Goal: Task Accomplishment & Management: Manage account settings

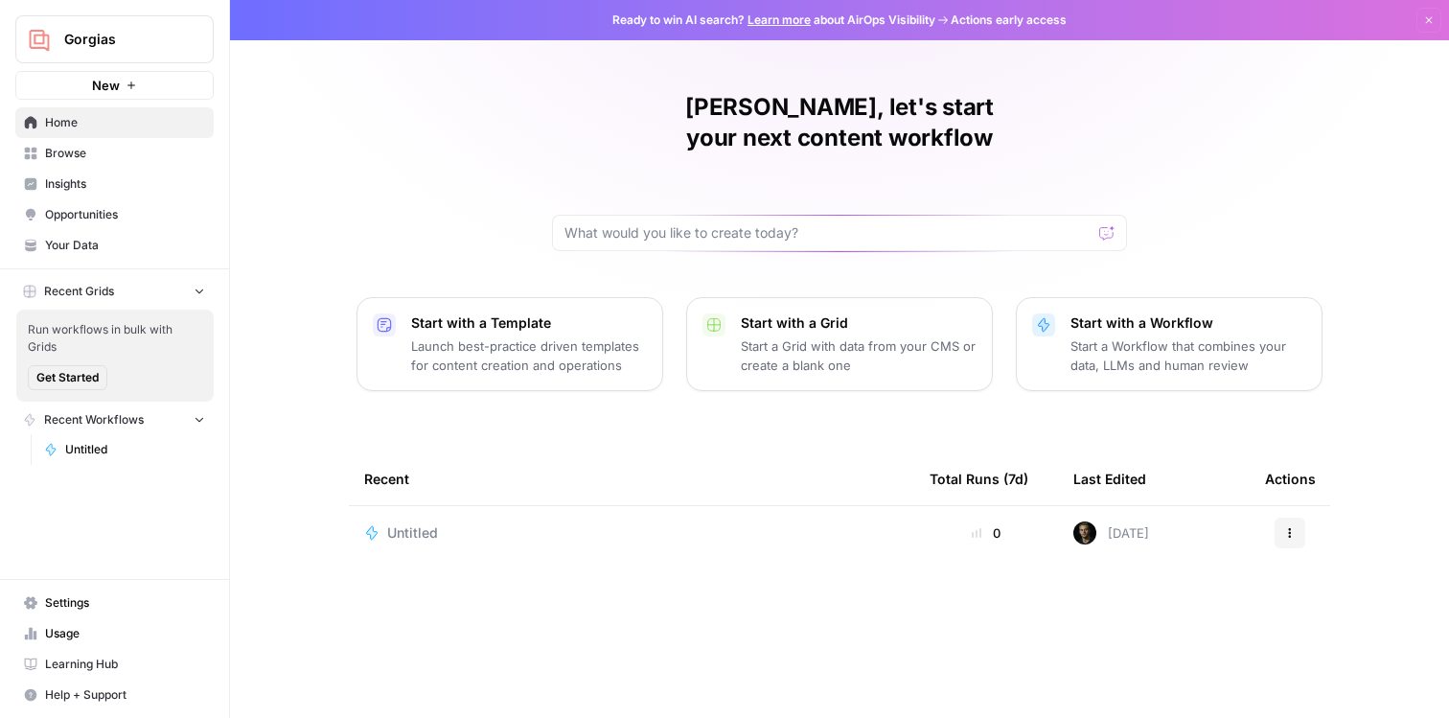
click at [103, 606] on span "Settings" at bounding box center [125, 602] width 160 height 17
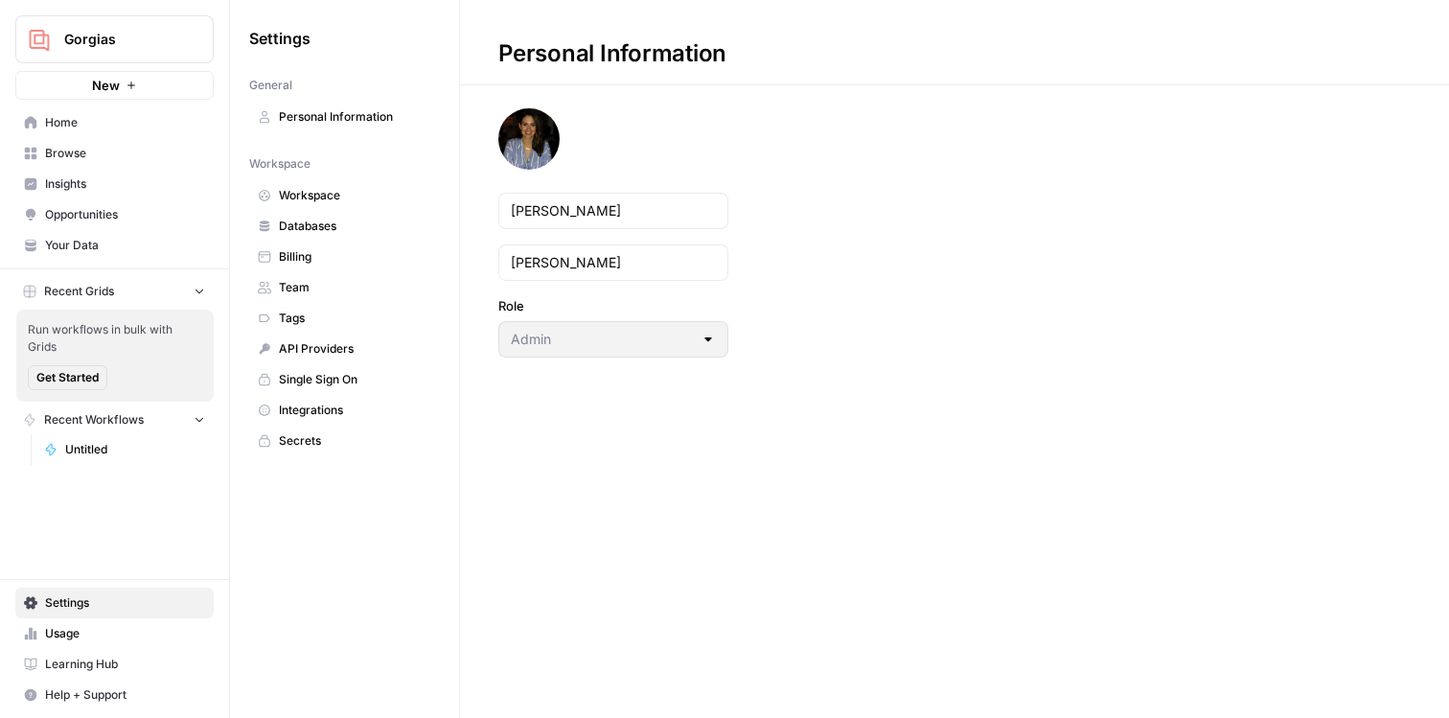
click at [341, 297] on link "Team" at bounding box center [344, 287] width 191 height 31
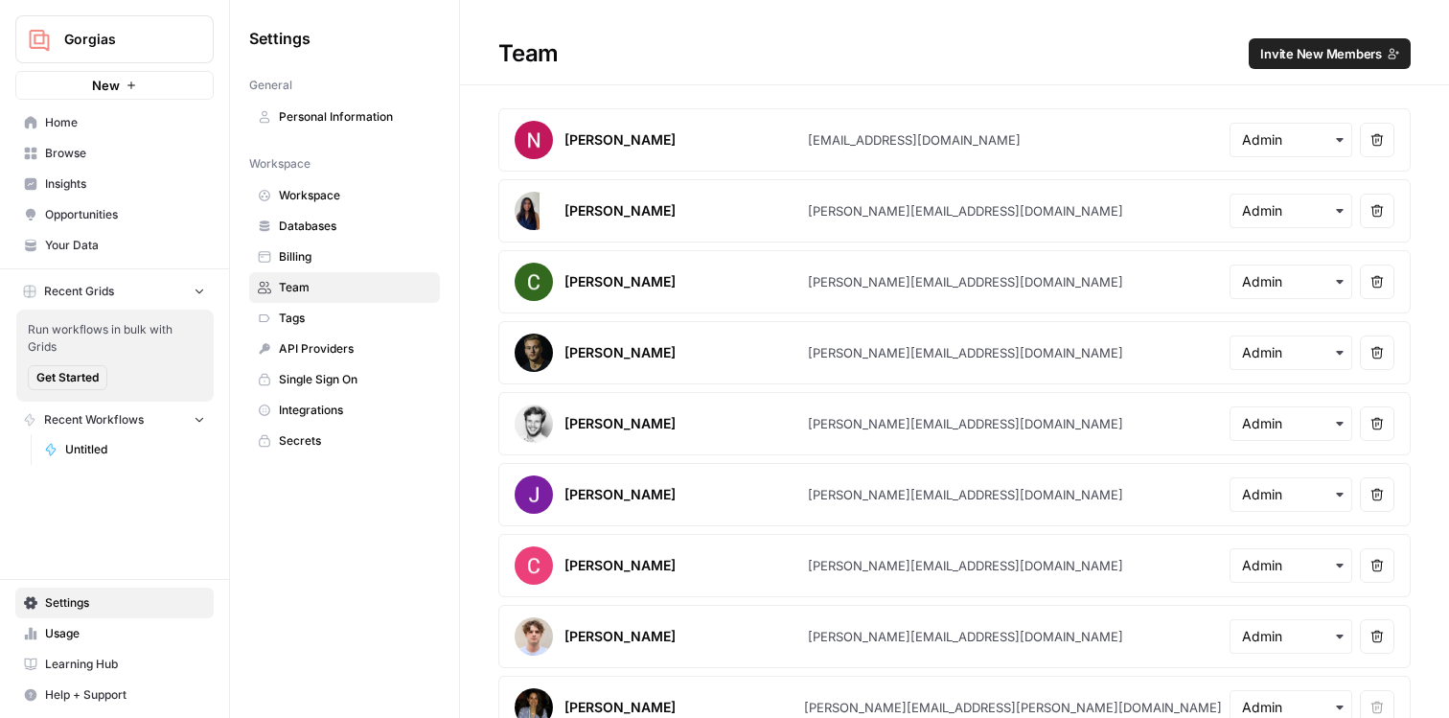
scroll to position [29, 0]
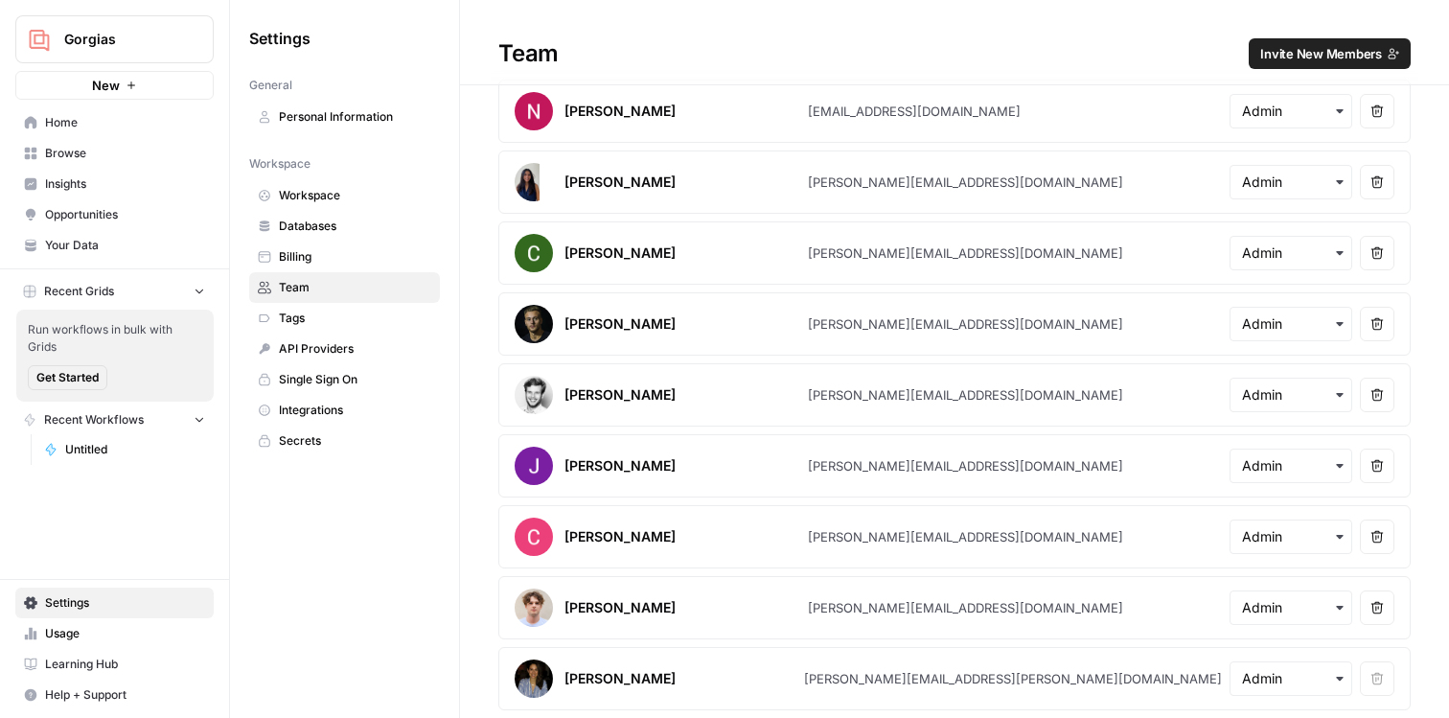
click at [1342, 52] on span "Invite New Members" at bounding box center [1321, 53] width 122 height 19
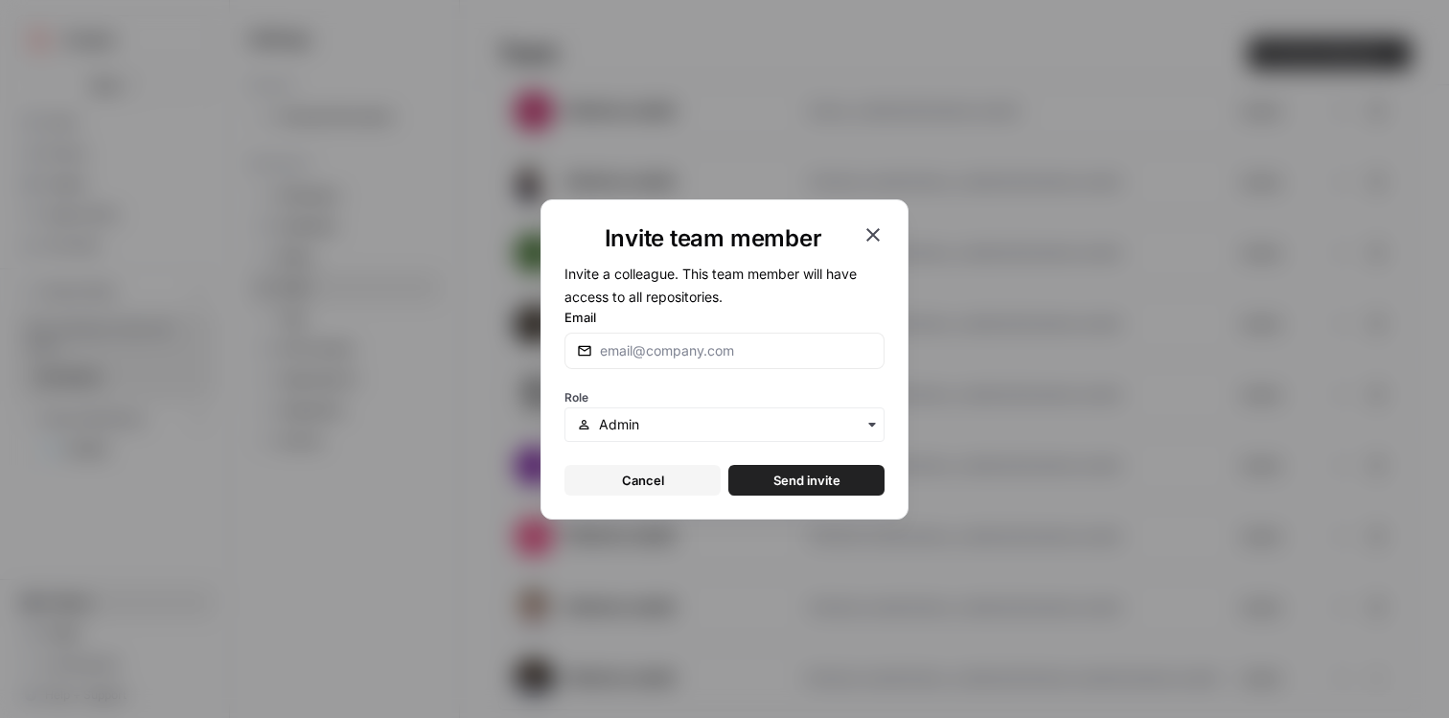
click at [668, 337] on div at bounding box center [724, 350] width 320 height 36
type input "[EMAIL_ADDRESS][DOMAIN_NAME]"
click at [774, 355] on input "[EMAIL_ADDRESS][DOMAIN_NAME]" at bounding box center [736, 350] width 272 height 19
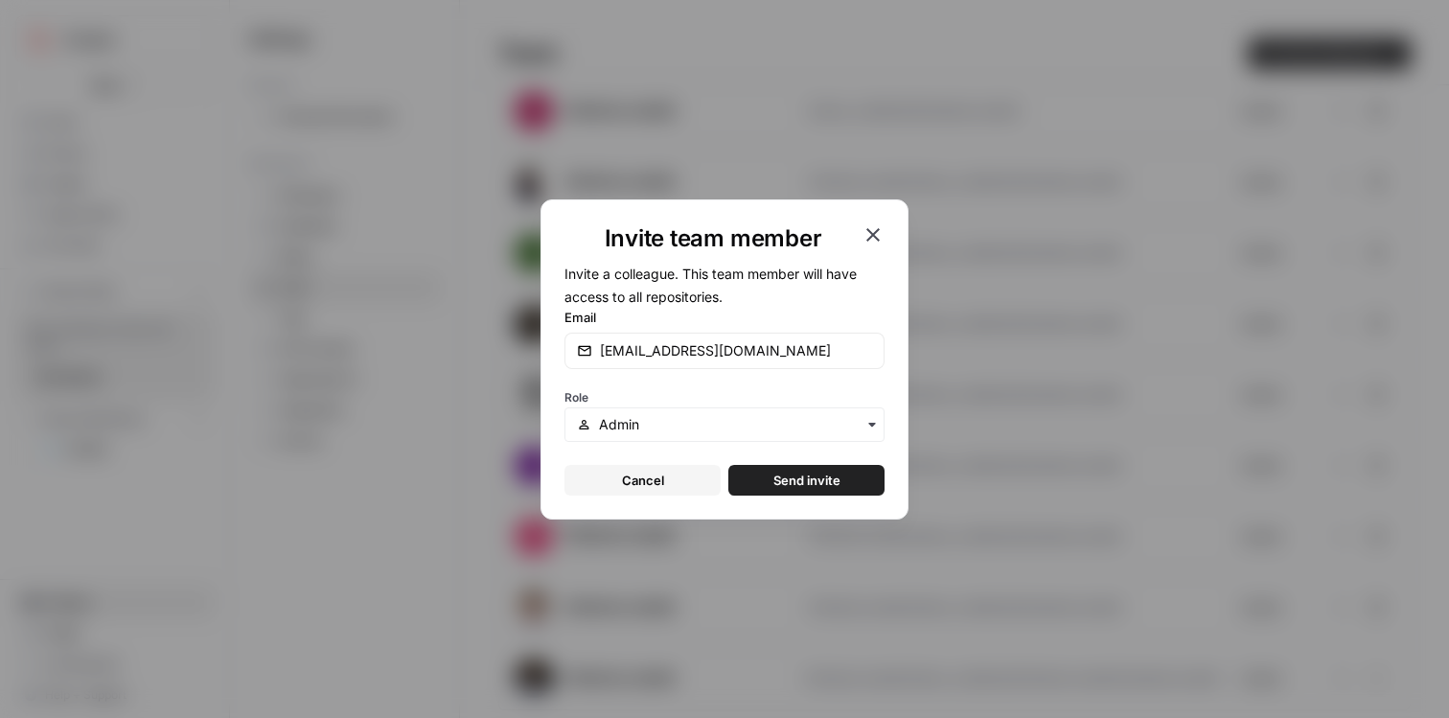
click at [795, 474] on span "Send invite" at bounding box center [806, 479] width 67 height 19
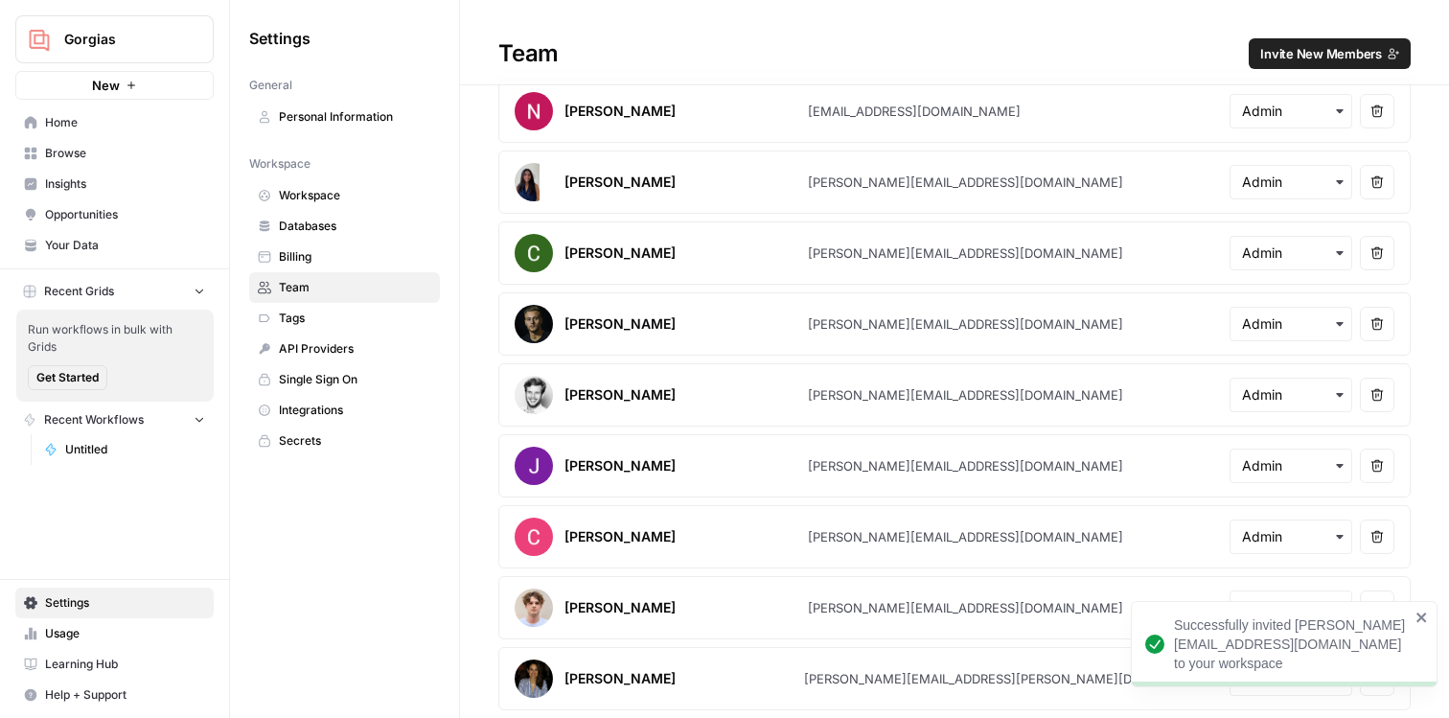
scroll to position [100, 0]
